Goal: Navigation & Orientation: Find specific page/section

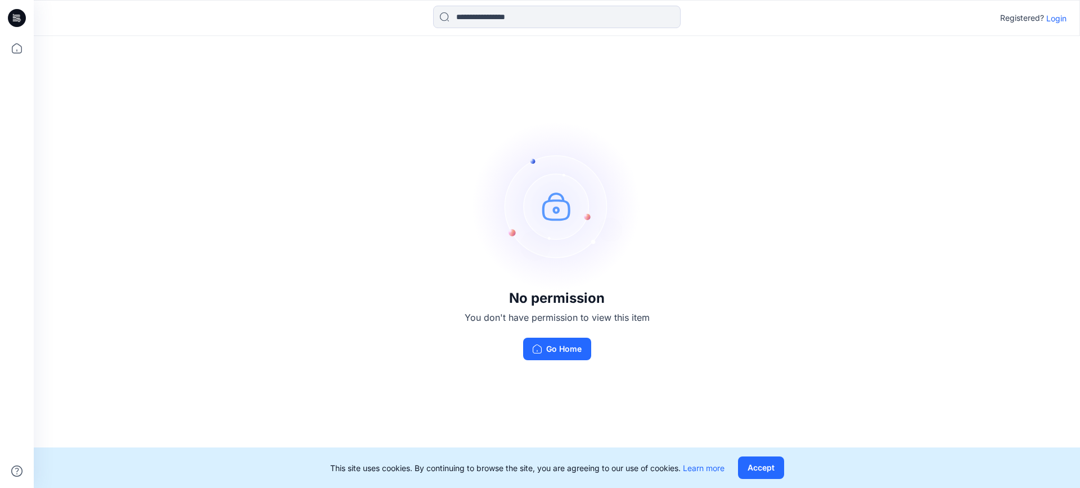
click at [1051, 21] on p "Login" at bounding box center [1056, 18] width 20 height 12
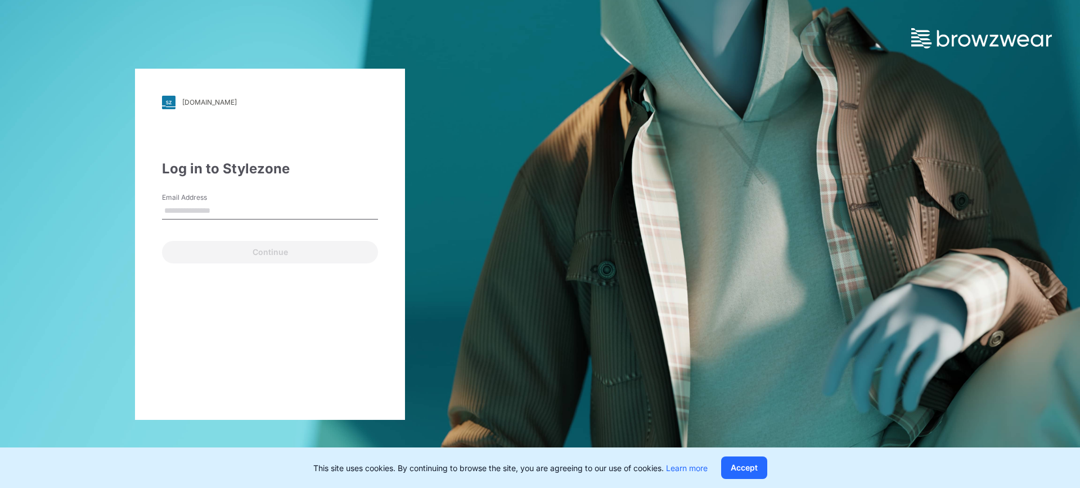
type input "**********"
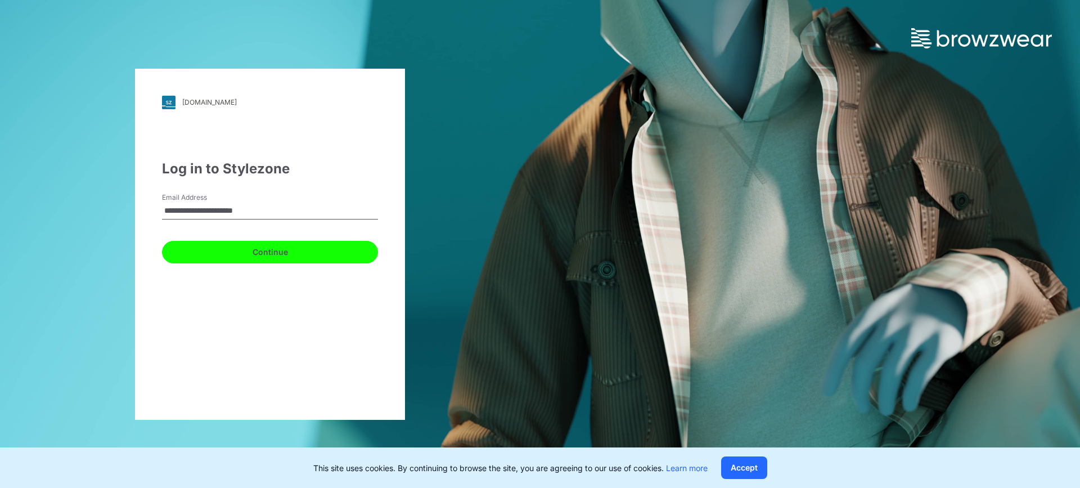
click at [252, 248] on button "Continue" at bounding box center [270, 252] width 216 height 23
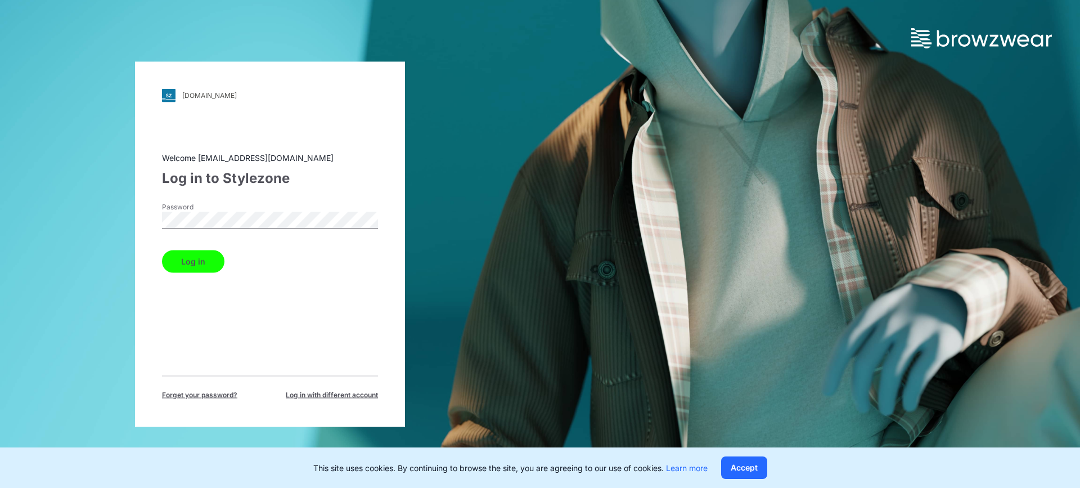
click at [190, 265] on button "Log in" at bounding box center [193, 261] width 62 height 23
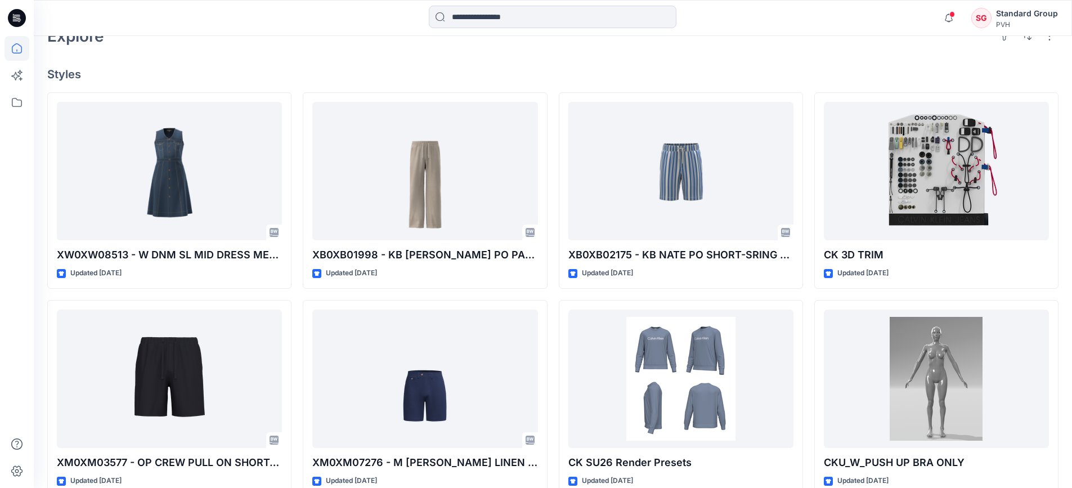
scroll to position [254, 0]
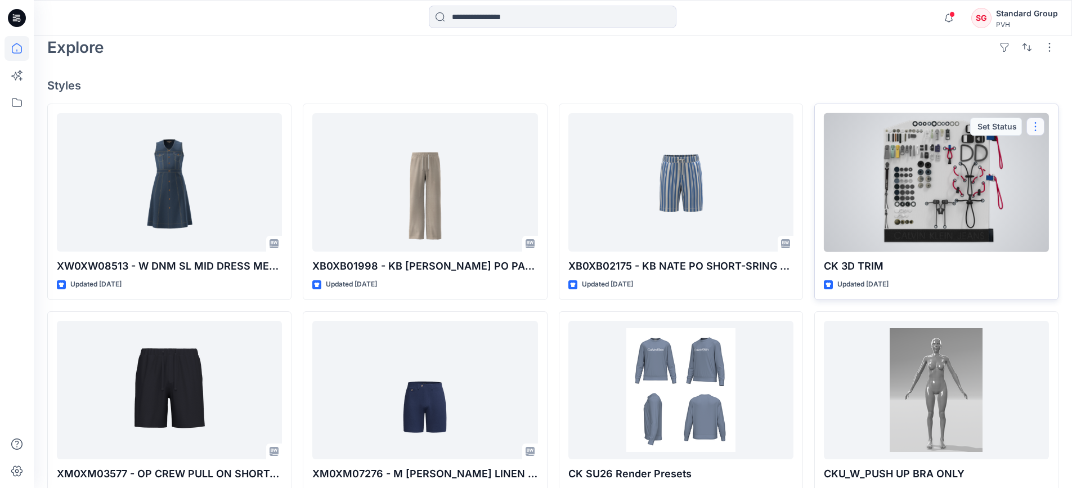
click at [1034, 128] on button "button" at bounding box center [1035, 127] width 18 height 18
click at [856, 188] on div at bounding box center [936, 182] width 225 height 139
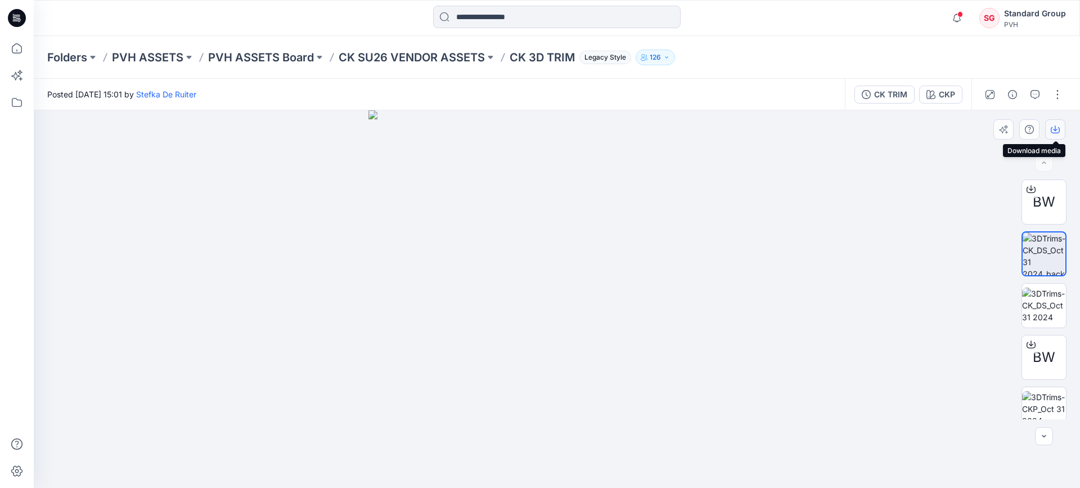
click at [1056, 131] on icon "button" at bounding box center [1055, 129] width 9 height 9
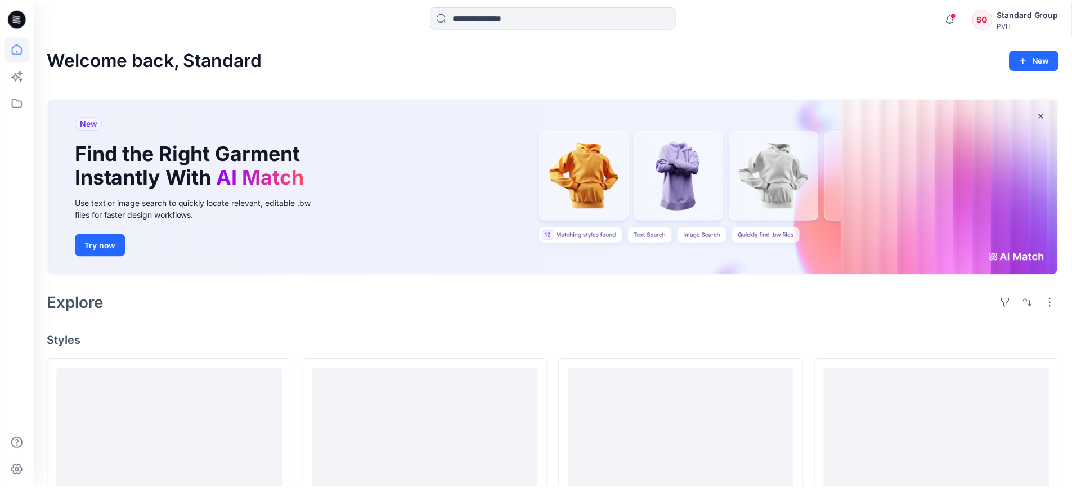
scroll to position [254, 0]
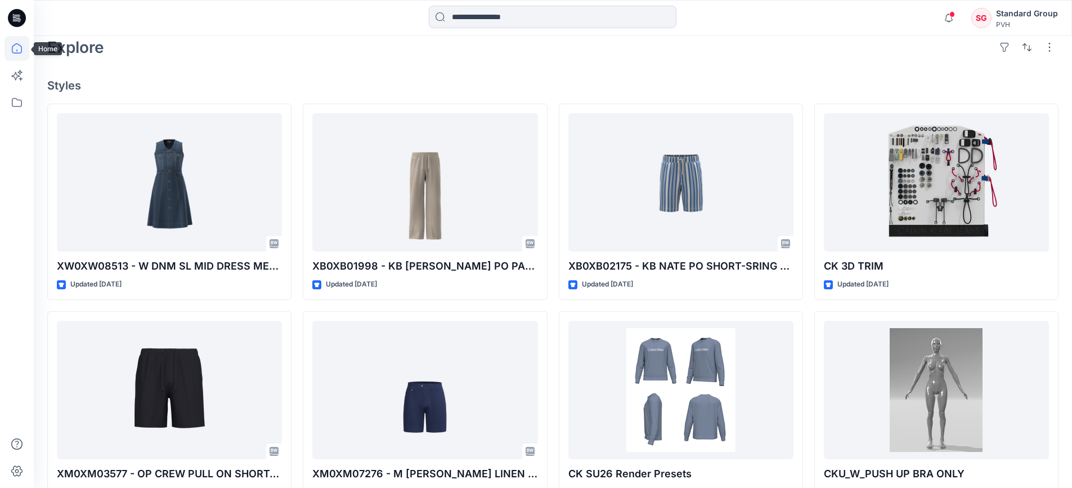
click at [17, 47] on icon at bounding box center [17, 48] width 25 height 25
click at [19, 77] on icon at bounding box center [15, 76] width 8 height 8
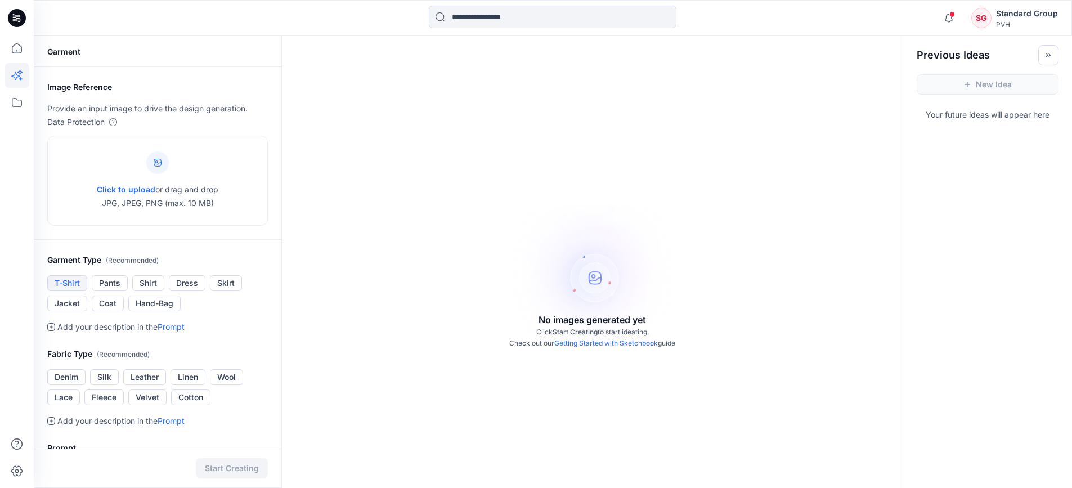
click at [61, 282] on button "T-Shirt" at bounding box center [67, 283] width 40 height 16
click at [104, 280] on button "Pants" at bounding box center [110, 283] width 36 height 16
click at [20, 104] on icon at bounding box center [17, 102] width 25 height 25
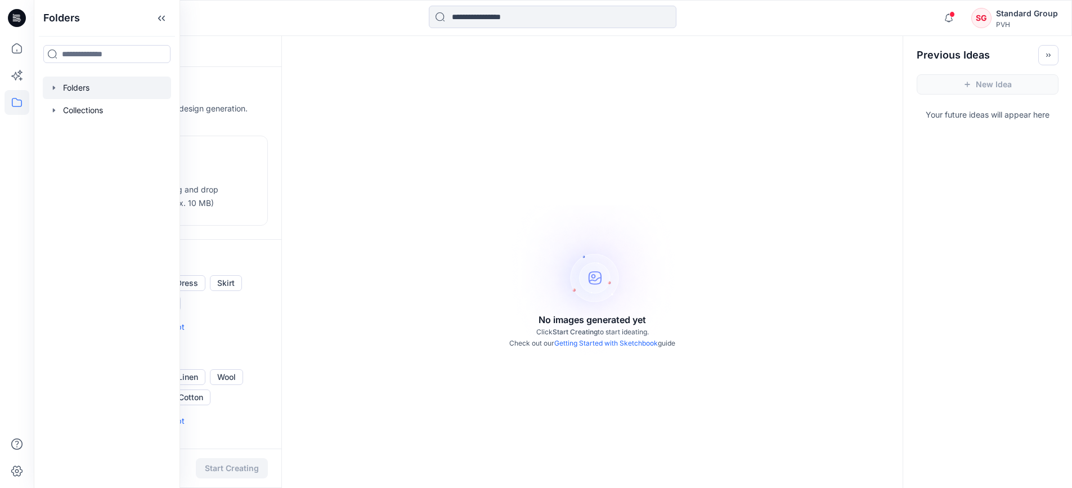
click at [85, 88] on div at bounding box center [107, 88] width 128 height 23
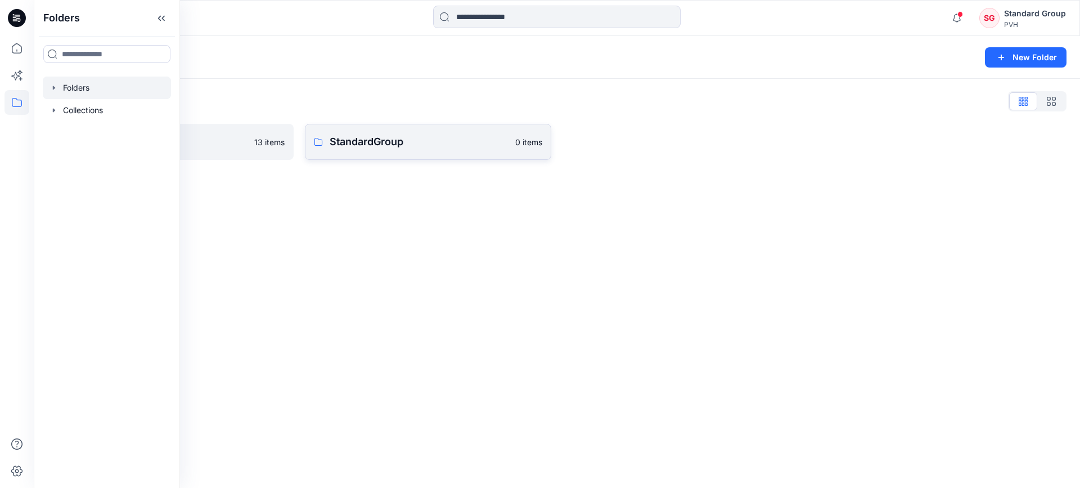
click at [375, 138] on p "StandardGroup" at bounding box center [419, 142] width 179 height 16
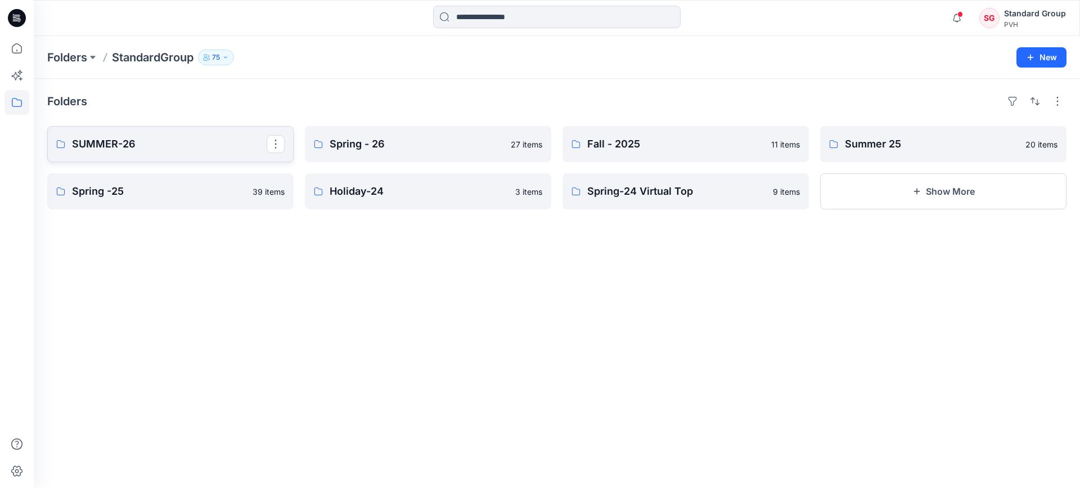
click at [160, 149] on p "SUMMER-26" at bounding box center [169, 144] width 195 height 16
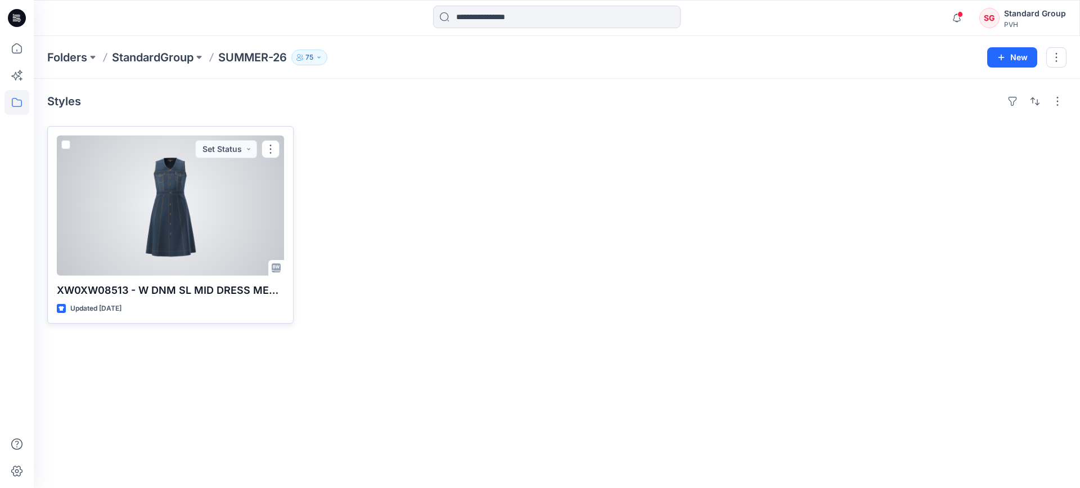
click at [179, 213] on div at bounding box center [170, 206] width 227 height 140
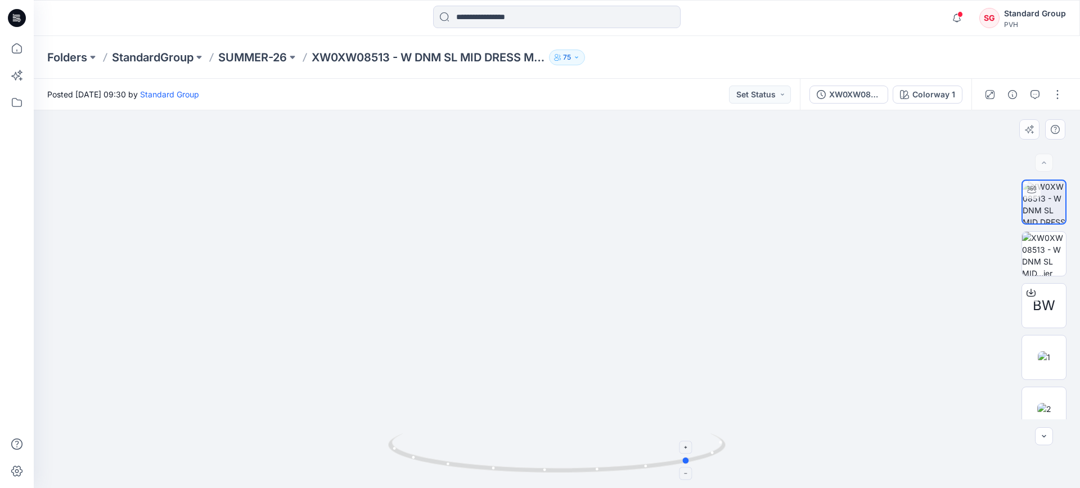
drag, startPoint x: 658, startPoint y: 470, endPoint x: 455, endPoint y: 453, distance: 204.3
click at [455, 453] on icon at bounding box center [558, 454] width 340 height 42
drag, startPoint x: 649, startPoint y: 470, endPoint x: 334, endPoint y: 398, distance: 323.7
click at [334, 398] on div at bounding box center [557, 298] width 1046 height 377
drag, startPoint x: 641, startPoint y: 471, endPoint x: 362, endPoint y: 407, distance: 286.8
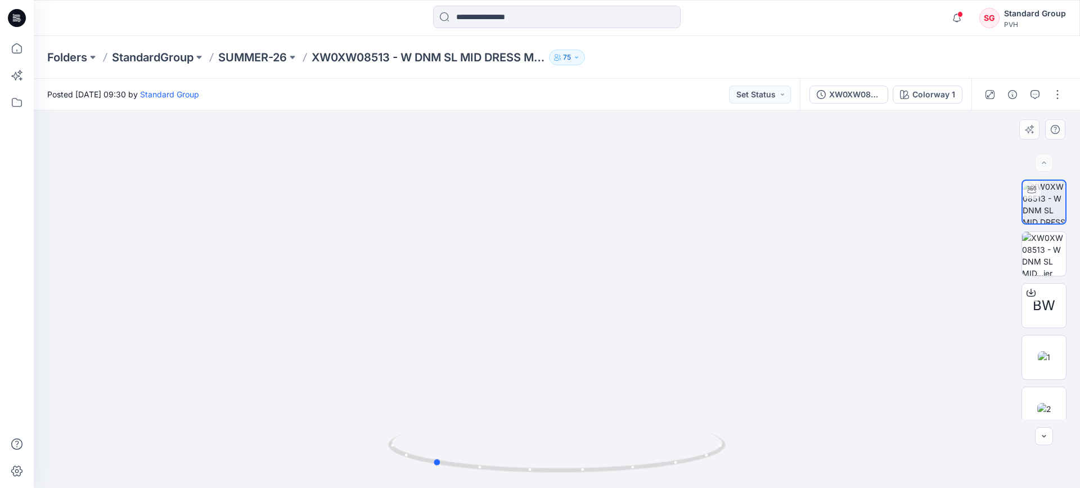
click at [362, 407] on div at bounding box center [557, 298] width 1046 height 377
drag, startPoint x: 676, startPoint y: 470, endPoint x: 505, endPoint y: 446, distance: 172.6
click at [505, 446] on icon at bounding box center [558, 454] width 340 height 42
click at [1029, 293] on icon at bounding box center [1031, 291] width 5 height 6
click at [15, 101] on icon at bounding box center [17, 102] width 25 height 25
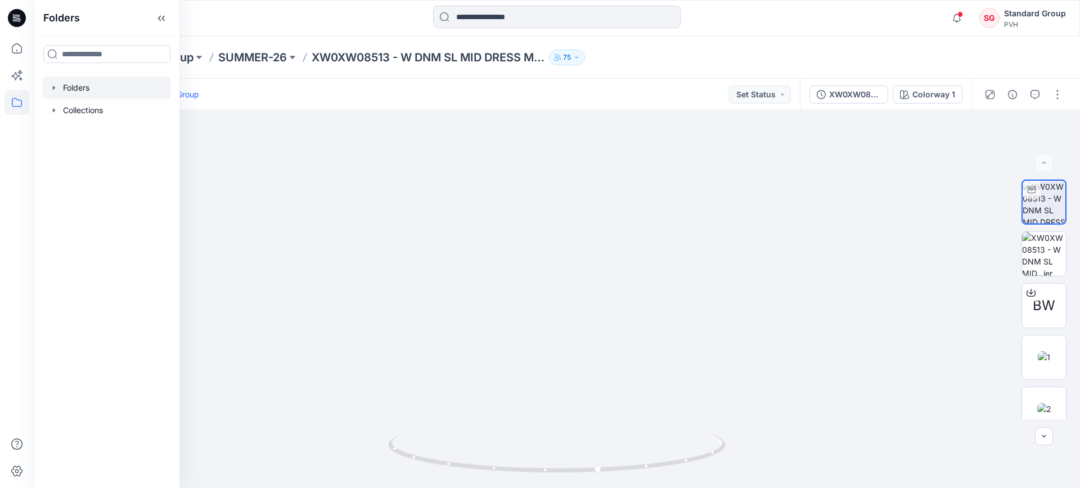
click at [106, 83] on div at bounding box center [107, 88] width 128 height 23
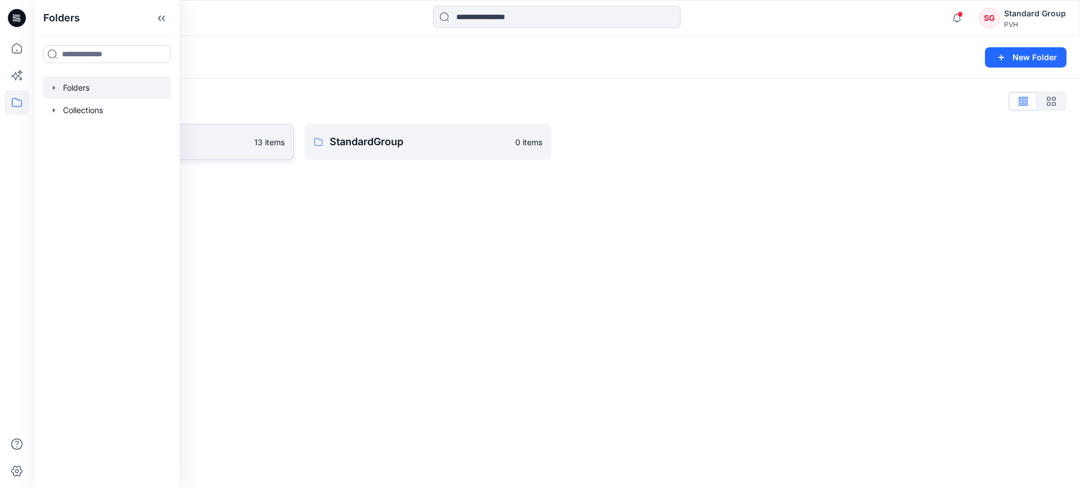
click at [262, 138] on p "13 items" at bounding box center [269, 142] width 30 height 12
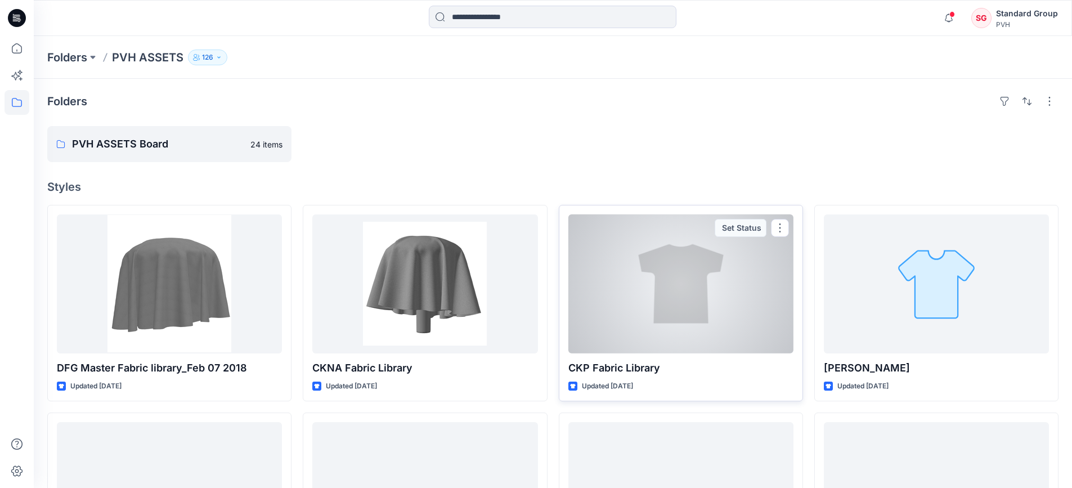
scroll to position [281, 0]
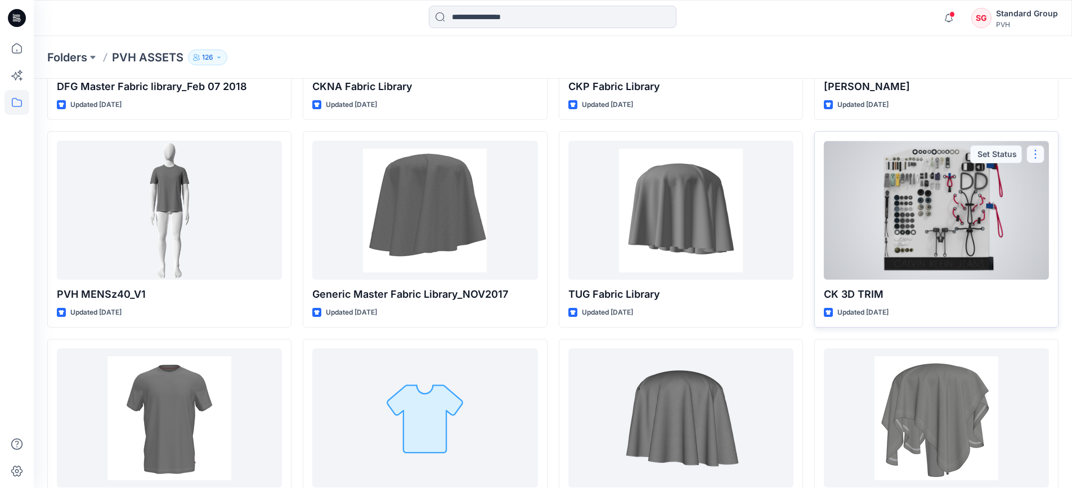
click at [1037, 152] on button "button" at bounding box center [1035, 154] width 18 height 18
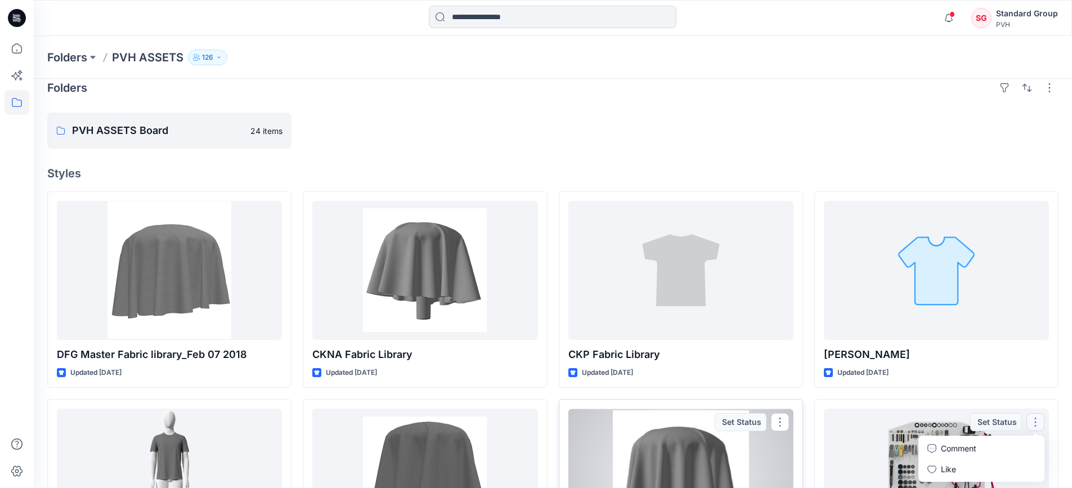
scroll to position [0, 0]
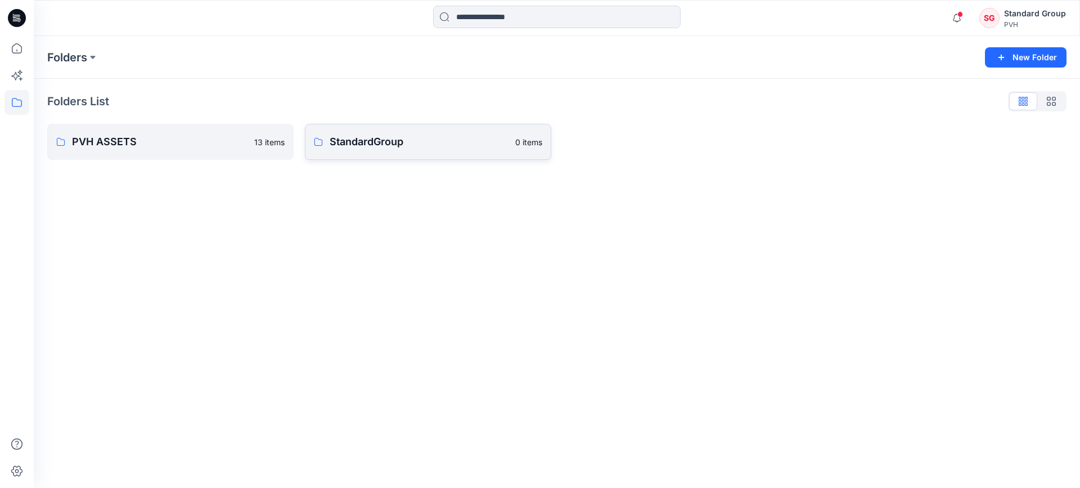
click at [375, 136] on p "StandardGroup" at bounding box center [419, 142] width 179 height 16
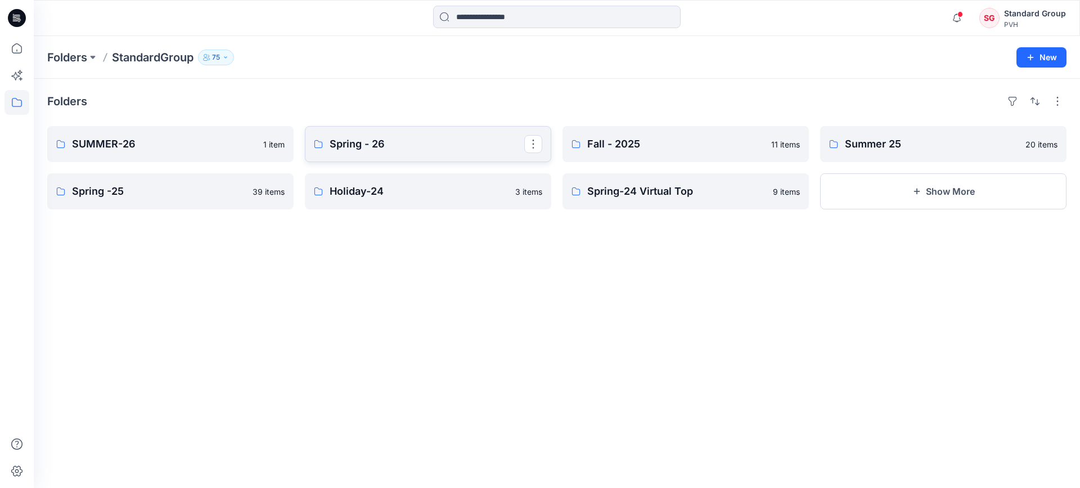
click at [467, 143] on p "Spring - 26" at bounding box center [427, 144] width 195 height 16
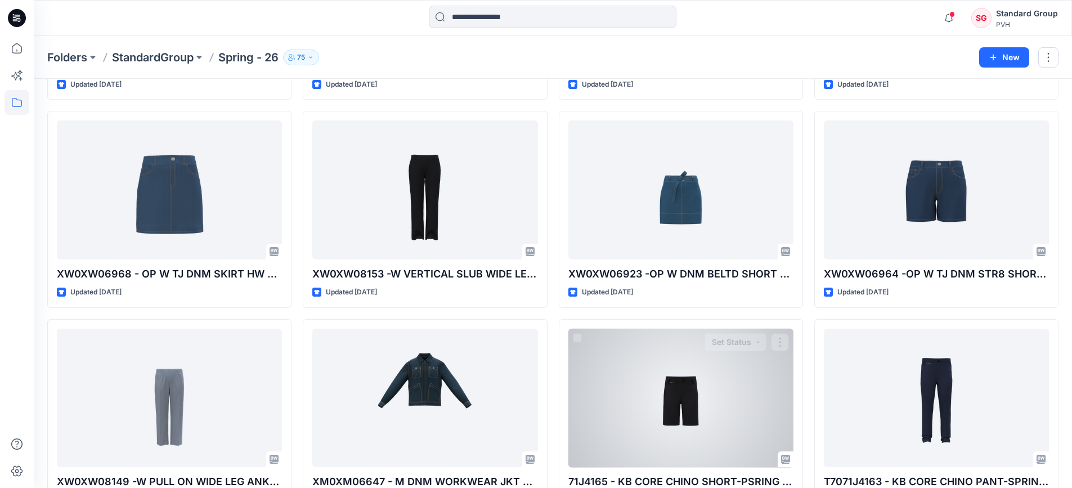
scroll to position [419, 0]
